Goal: Task Accomplishment & Management: Use online tool/utility

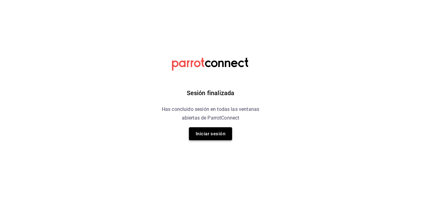
click at [216, 130] on button "Iniciar sesión" at bounding box center [210, 133] width 43 height 13
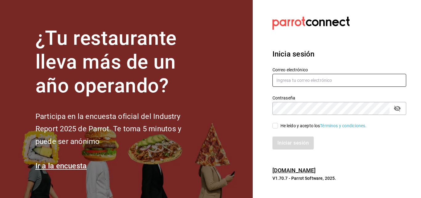
type input "[EMAIL_ADDRESS][PERSON_NAME][DOMAIN_NAME]"
click at [276, 127] on input "He leído y acepto los Términos y condiciones." at bounding box center [275, 126] width 6 height 6
checkbox input "true"
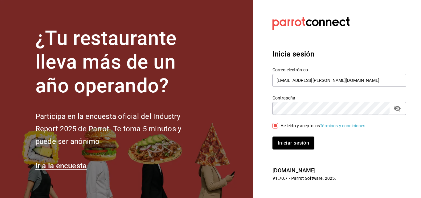
click at [285, 141] on button "Iniciar sesión" at bounding box center [293, 142] width 42 height 13
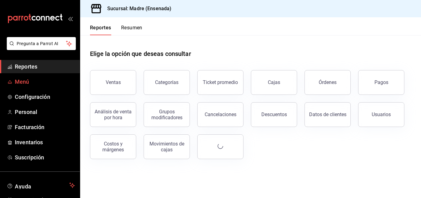
click at [29, 82] on span "Menú" at bounding box center [45, 81] width 60 height 8
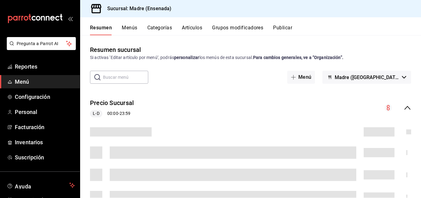
click at [194, 29] on button "Artículos" at bounding box center [192, 30] width 20 height 10
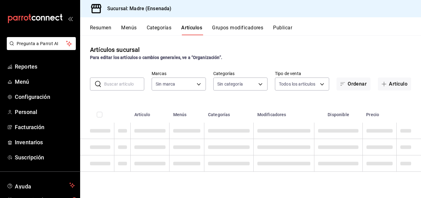
click at [391, 87] on button "Artículo" at bounding box center [394, 83] width 33 height 13
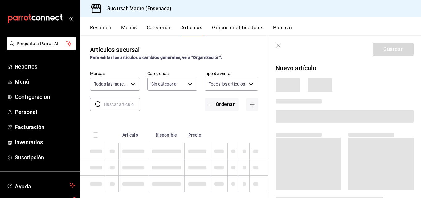
type input "c51d0254-b34f-41a1-abea-2d0b719232bd"
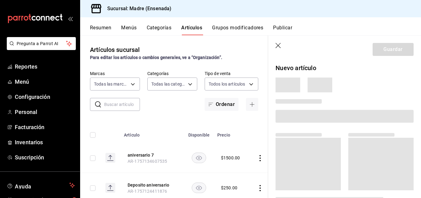
type input "e7004376-c346-4103-9860-dd2754f2bd8c,8f08fc1d-3068-4c6c-8cde-831b1c2f0328,cc5b8…"
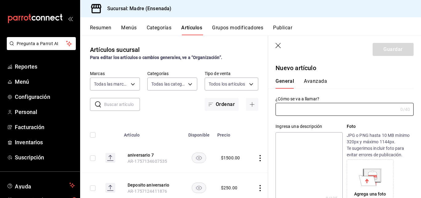
type input "AR-1758754594914"
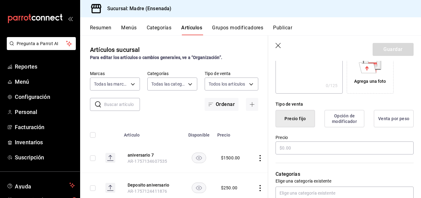
scroll to position [113, 0]
type input "michelle boda 24 septiembre"
click at [279, 148] on input "text" at bounding box center [345, 147] width 138 height 13
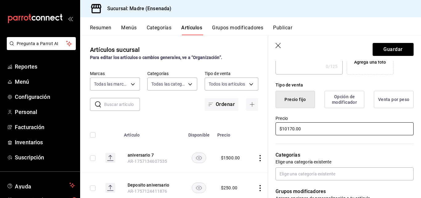
scroll to position [132, 0]
type input "$10170.00"
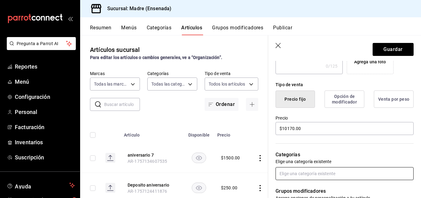
click at [303, 170] on input "text" at bounding box center [345, 173] width 138 height 13
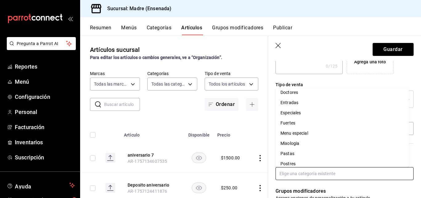
scroll to position [54, 0]
click at [300, 135] on li "Menu especial" at bounding box center [342, 133] width 133 height 10
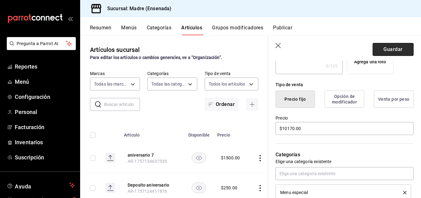
click at [385, 51] on button "Guardar" at bounding box center [393, 49] width 41 height 13
